Goal: Task Accomplishment & Management: Manage account settings

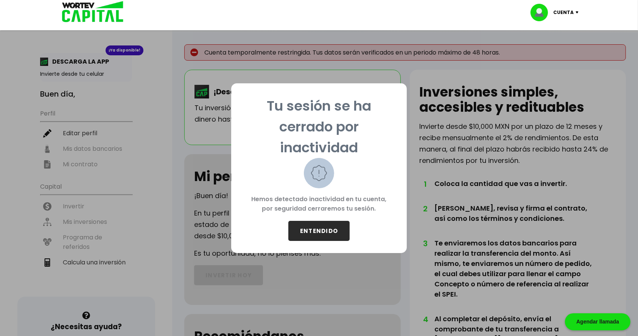
click at [327, 235] on button "ENTENDIDO" at bounding box center [319, 231] width 61 height 20
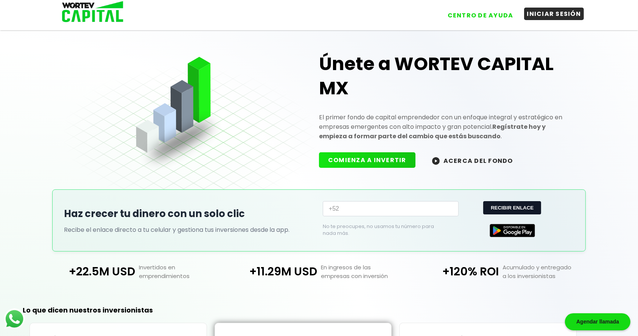
click at [545, 17] on button "INICIAR SESIÓN" at bounding box center [554, 14] width 60 height 12
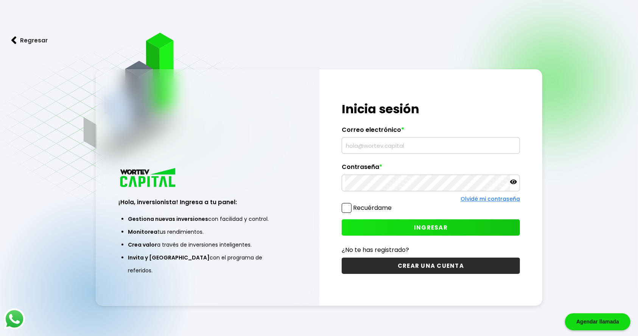
click at [364, 138] on input "text" at bounding box center [431, 145] width 172 height 16
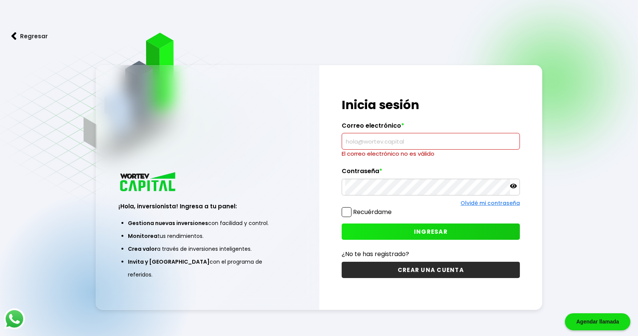
click at [363, 142] on input "text" at bounding box center [431, 141] width 172 height 16
click at [410, 141] on input "text" at bounding box center [431, 141] width 172 height 16
type input "[EMAIL_ADDRESS][DOMAIN_NAME]"
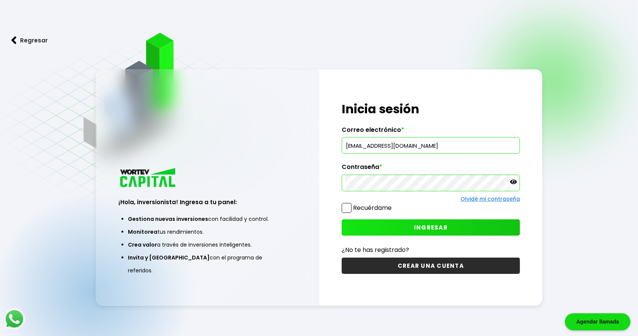
click at [436, 226] on span "INGRESAR" at bounding box center [431, 227] width 34 height 8
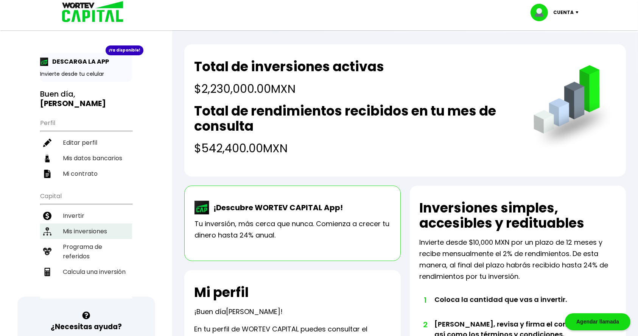
click at [83, 226] on li "Mis inversiones" at bounding box center [86, 231] width 92 height 16
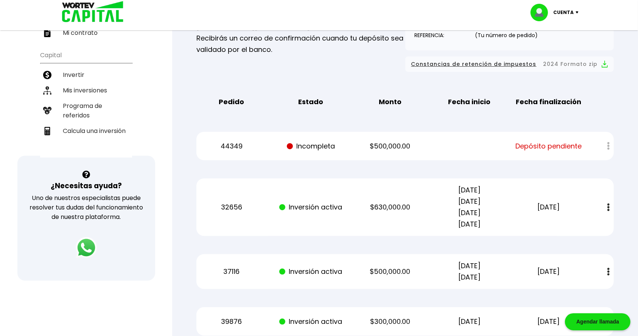
scroll to position [140, 0]
